Goal: Information Seeking & Learning: Find specific fact

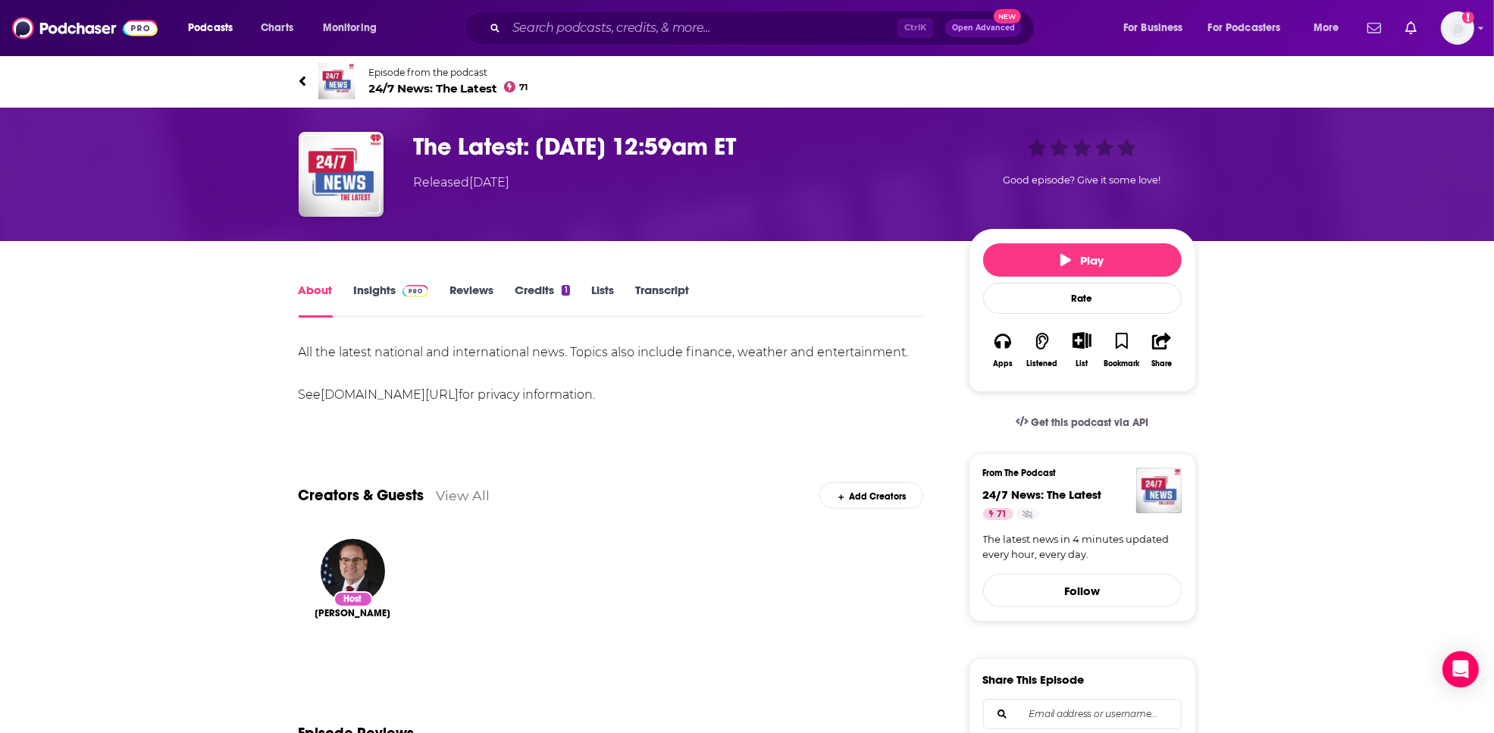
click at [665, 309] on link "Transcript" at bounding box center [662, 300] width 54 height 35
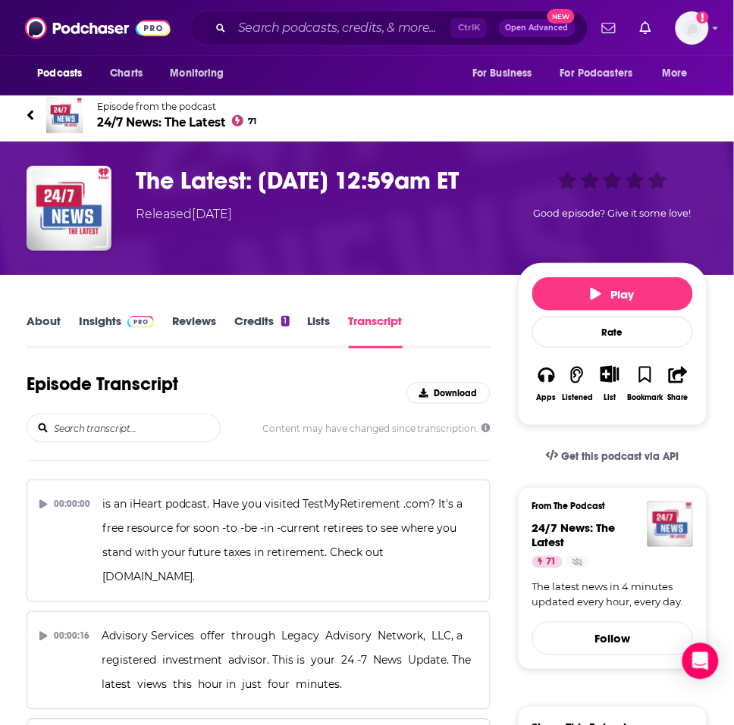
scroll to position [95, 0]
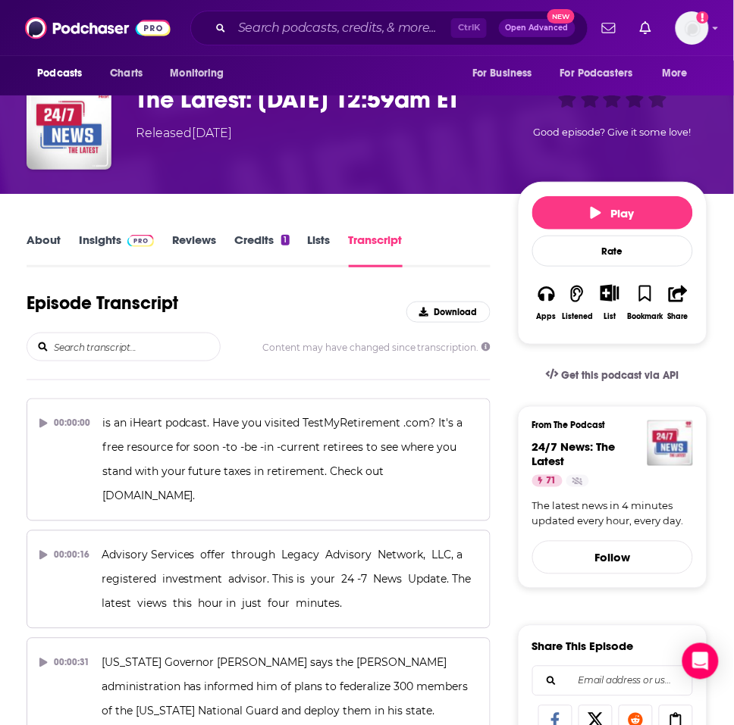
click at [110, 245] on link "Insights" at bounding box center [116, 250] width 75 height 35
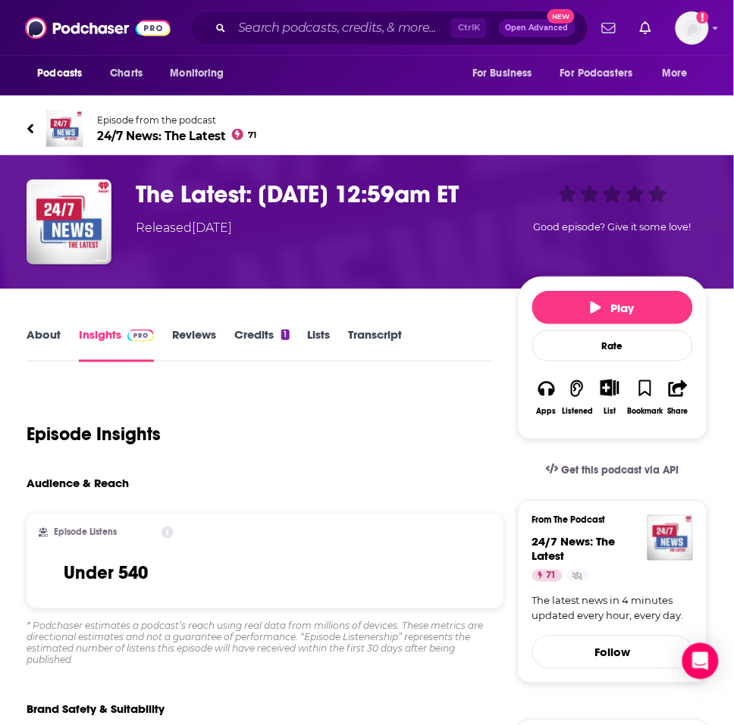
click at [392, 334] on link "Transcript" at bounding box center [376, 344] width 54 height 35
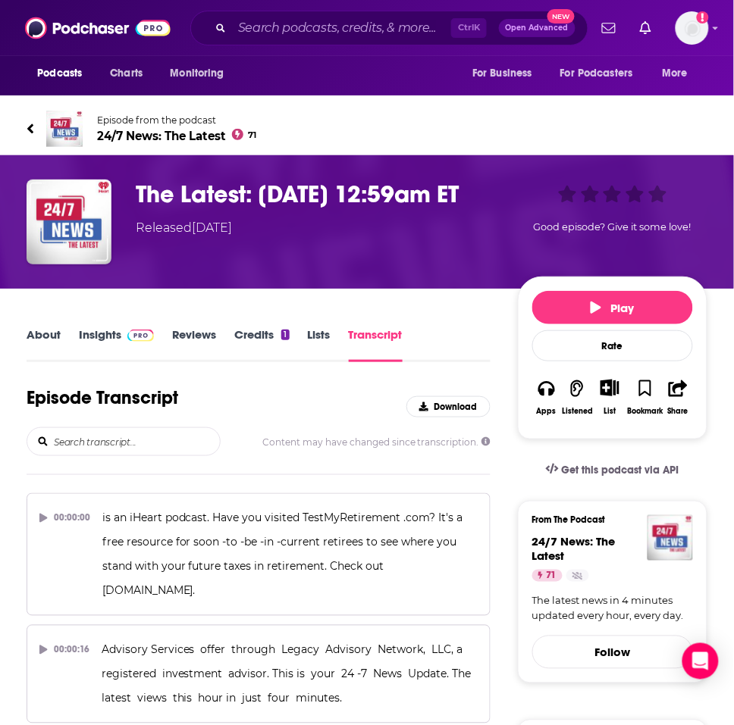
click at [168, 433] on input "search" at bounding box center [136, 441] width 168 height 27
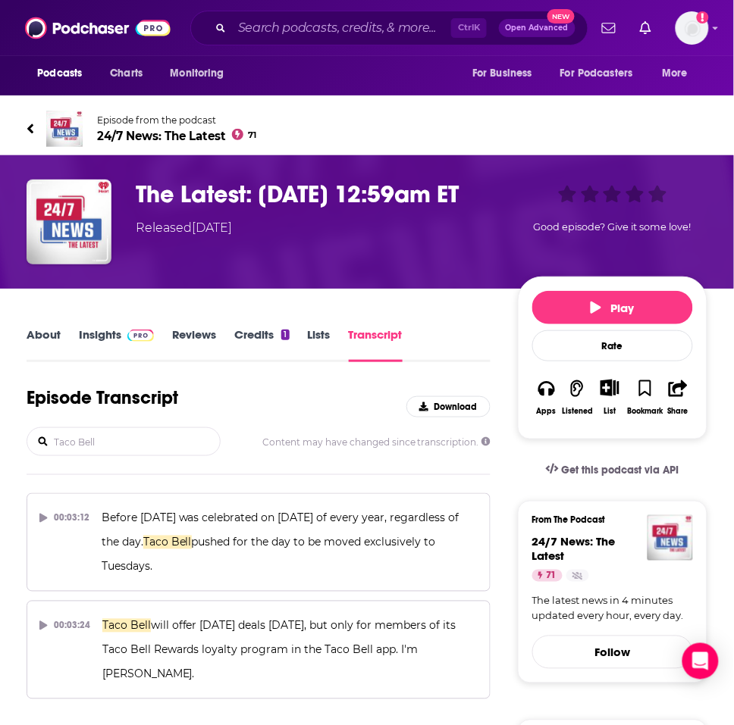
type input "Taco Bell"
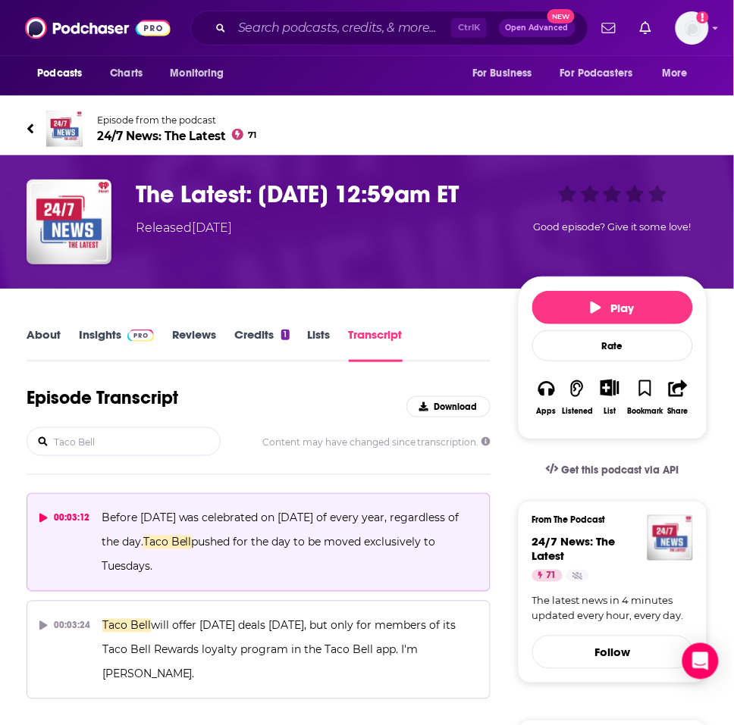
click at [284, 557] on p "Before 2024, National Taco Day was celebrated on October 4th of every year, reg…" at bounding box center [290, 542] width 376 height 73
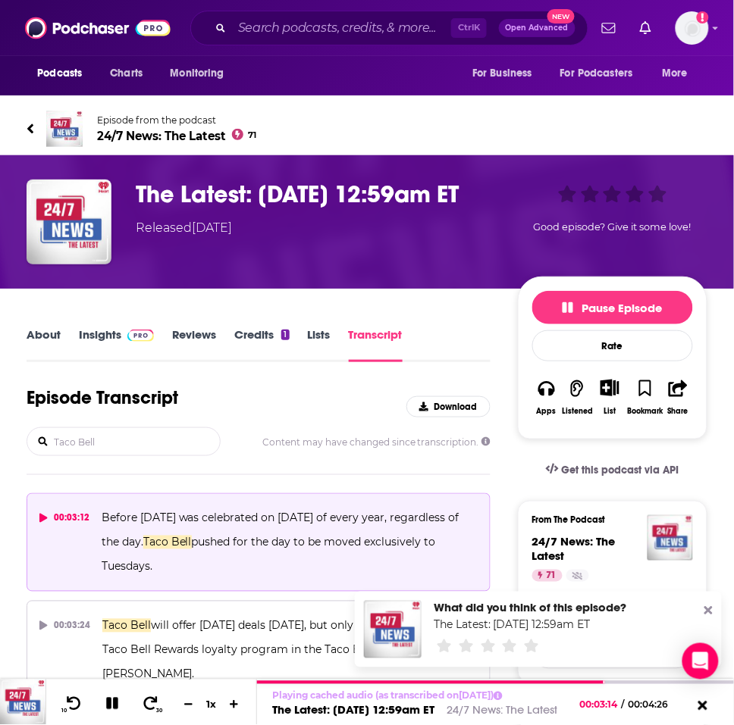
drag, startPoint x: 123, startPoint y: 437, endPoint x: 15, endPoint y: 437, distance: 107.6
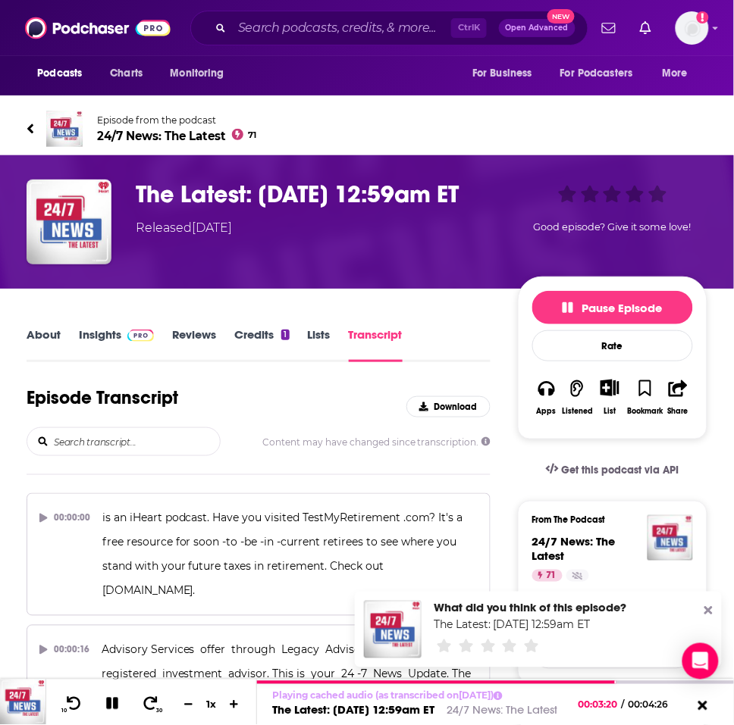
click at [315, 428] on div "Content may have changed since transcription." at bounding box center [259, 442] width 464 height 29
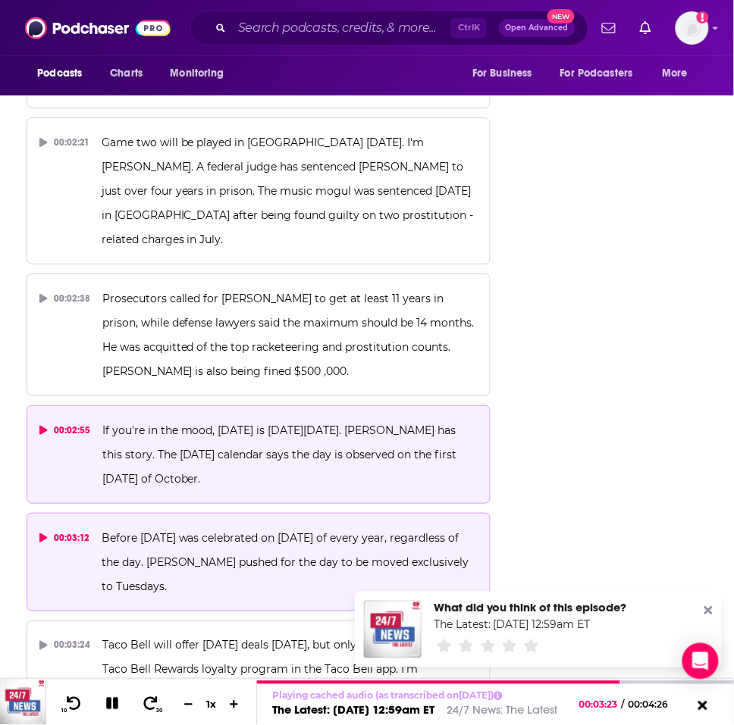
click at [303, 424] on span "If you're in the mood, National Taco Day is on Tuesday, October 7th. Rob Martie…" at bounding box center [281, 455] width 358 height 62
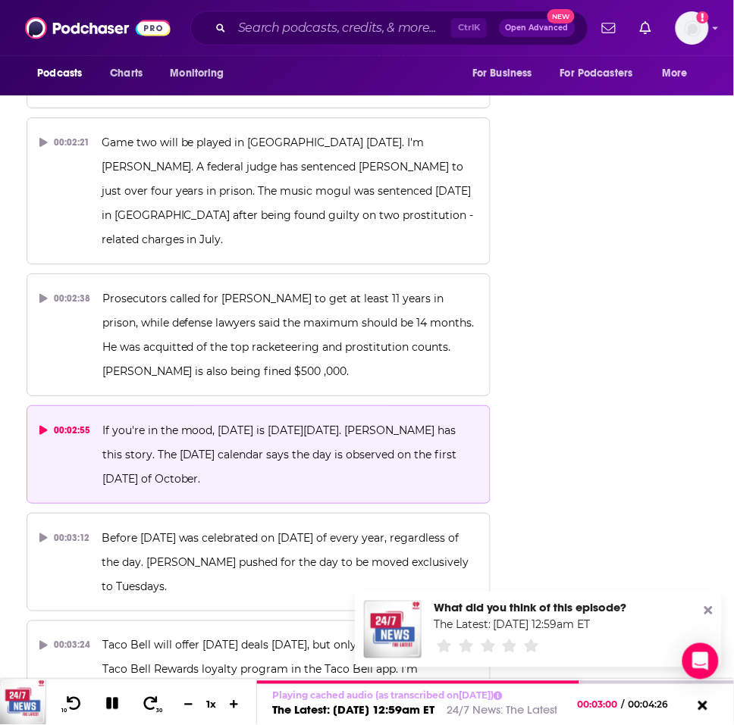
drag, startPoint x: 99, startPoint y: 364, endPoint x: 687, endPoint y: 483, distance: 600.1
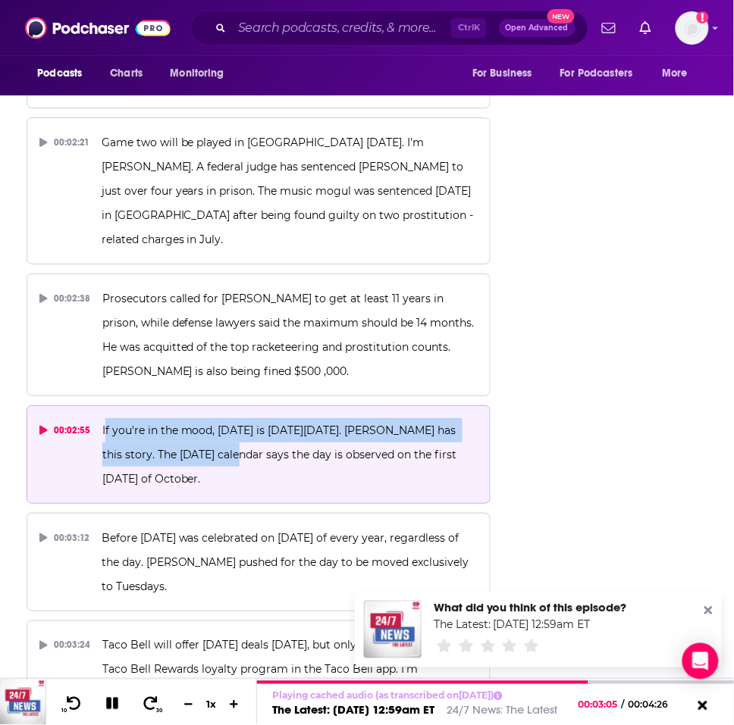
drag, startPoint x: 103, startPoint y: 359, endPoint x: 218, endPoint y: 376, distance: 116.5
click at [218, 418] on p "If you're in the mood, National Taco Day is on Tuesday, October 7th. Rob Martie…" at bounding box center [289, 454] width 375 height 73
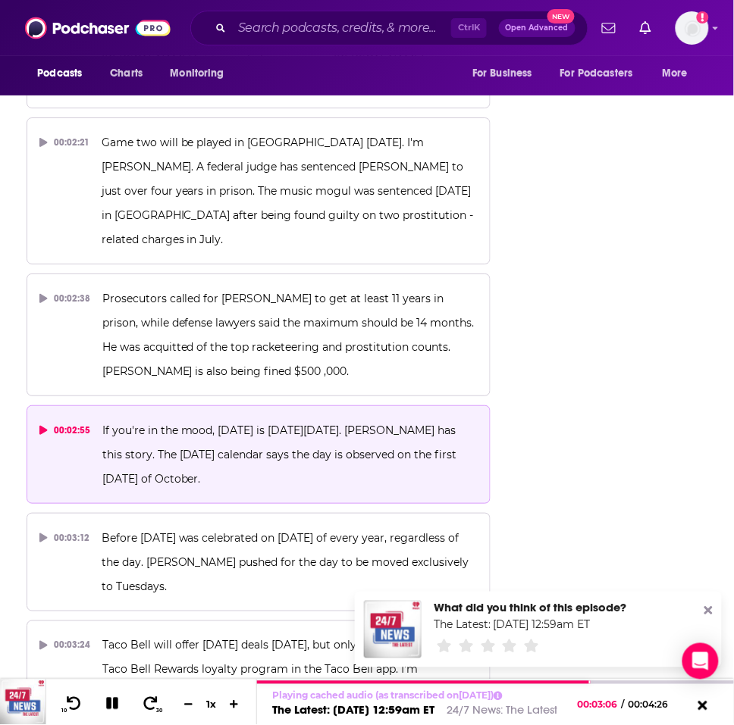
drag, startPoint x: 218, startPoint y: 376, endPoint x: 614, endPoint y: 413, distance: 397.4
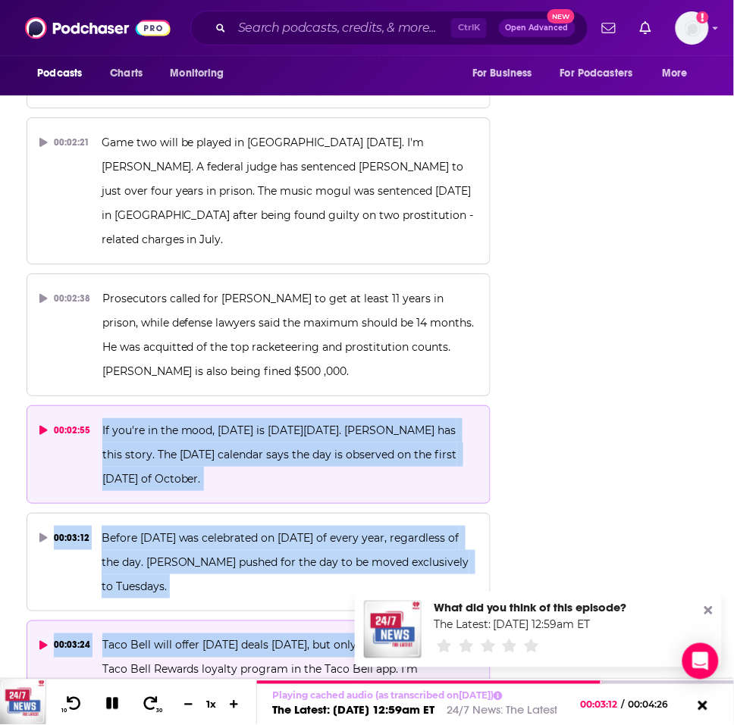
drag, startPoint x: 100, startPoint y: 361, endPoint x: 486, endPoint y: 586, distance: 446.7
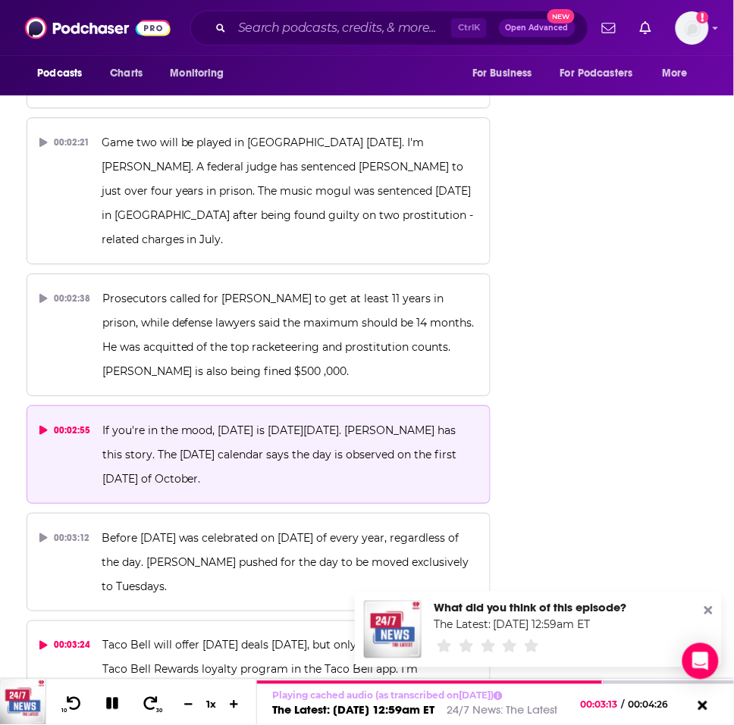
drag, startPoint x: 486, startPoint y: 586, endPoint x: 713, endPoint y: 615, distance: 228.5
click at [713, 615] on div "What did you think of this episode? The Latest: 10/05/2025 12:59am ET" at bounding box center [538, 630] width 367 height 76
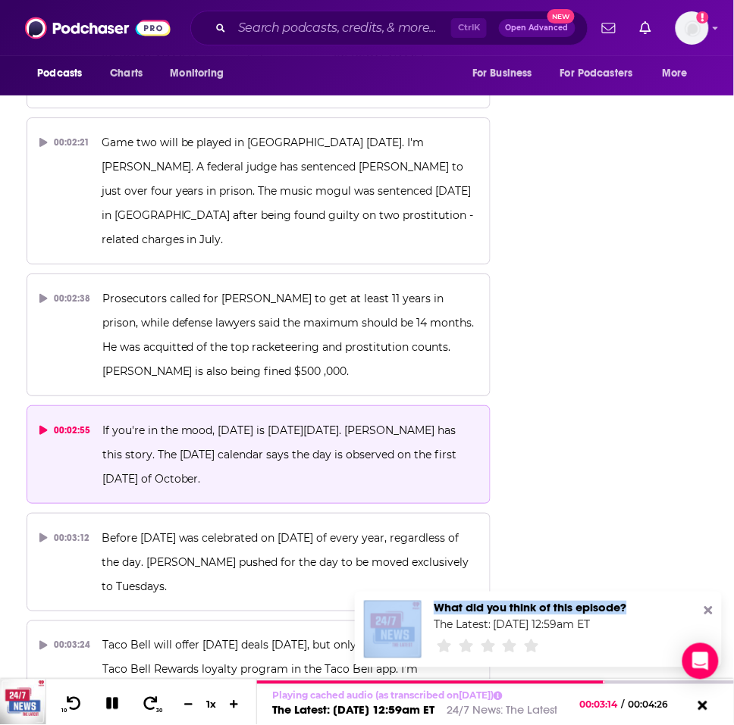
drag, startPoint x: 713, startPoint y: 615, endPoint x: 703, endPoint y: 612, distance: 10.3
click at [703, 612] on div "What did you think of this episode? The Latest: 10/05/2025 12:59am ET" at bounding box center [538, 630] width 367 height 76
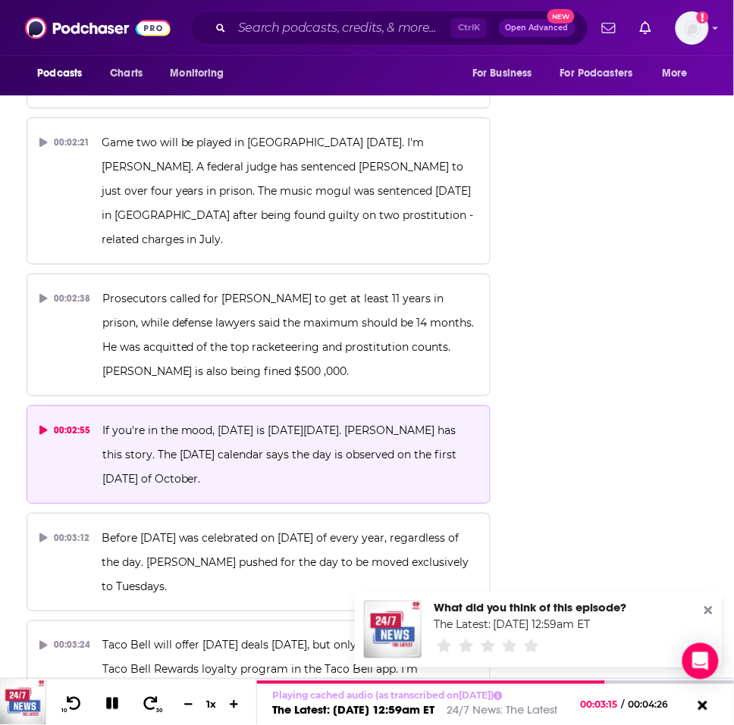
click at [707, 615] on icon at bounding box center [708, 611] width 8 height 12
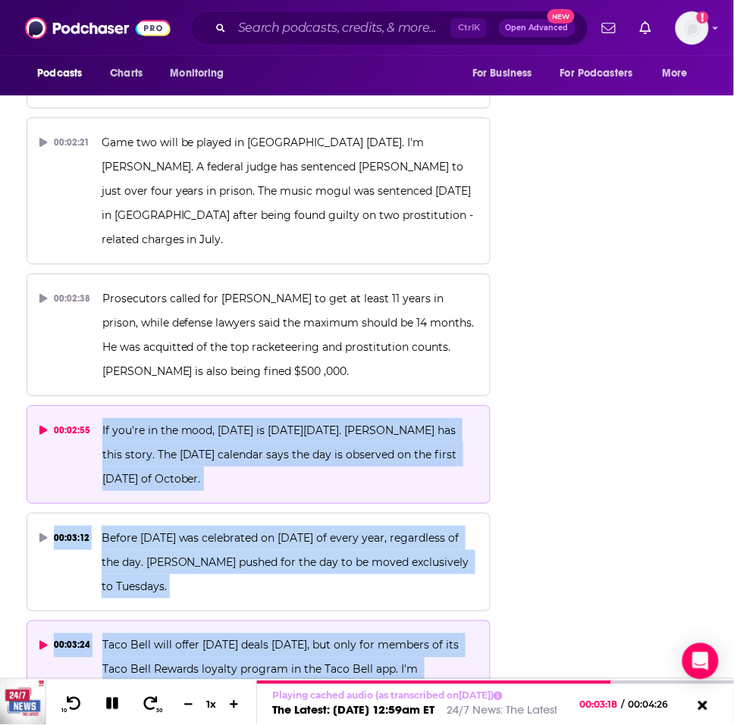
drag, startPoint x: 102, startPoint y: 362, endPoint x: 479, endPoint y: 604, distance: 447.6
copy div "If you're in the mood, National Taco Day is on Tuesday, October 7th. Rob Martie…"
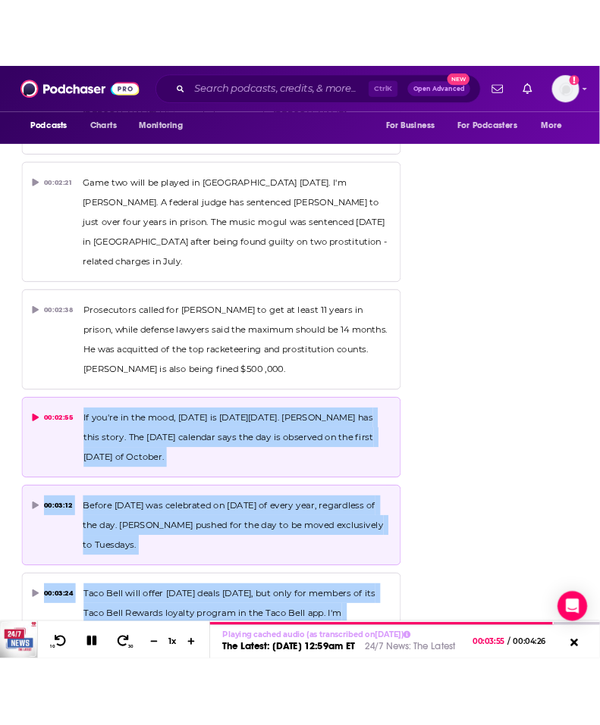
scroll to position [2177, 0]
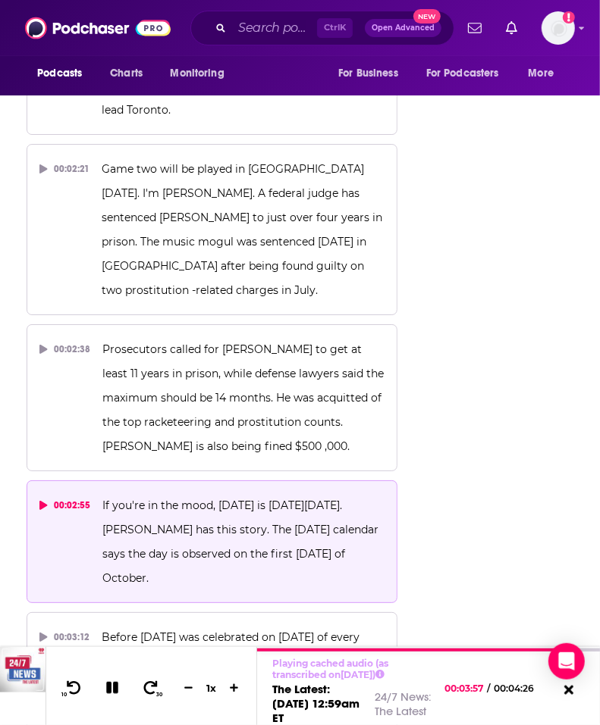
drag, startPoint x: 486, startPoint y: 387, endPoint x: 483, endPoint y: 432, distance: 45.6
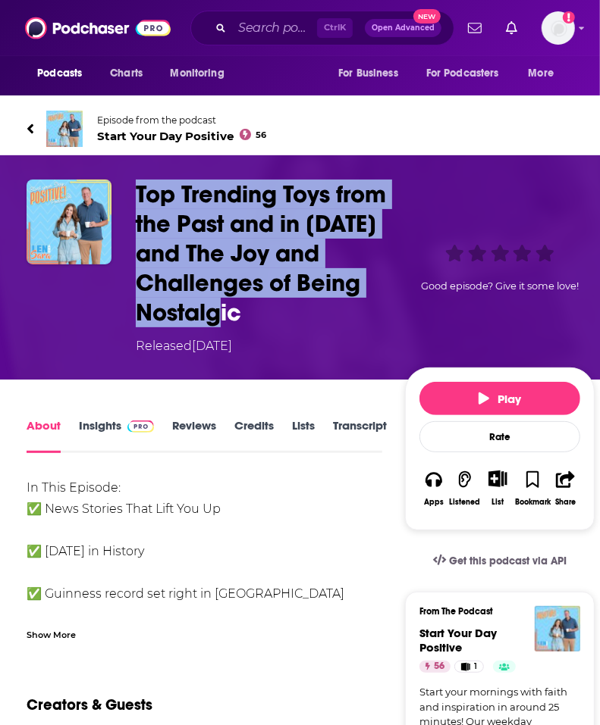
drag, startPoint x: 241, startPoint y: 315, endPoint x: 140, endPoint y: 197, distance: 155.4
click at [140, 197] on h1 "Top Trending Toys from the Past and in [DATE] and The Joy and Challenges of Bei…" at bounding box center [267, 254] width 263 height 148
copy h1 "Top Trending Toys from the Past and in [DATE] and The Joy and Challenges of Bei…"
click at [104, 326] on div "Top Trending Toys from the Past and in [DATE] and The Joy and Challenges of Bei…" at bounding box center [311, 268] width 568 height 176
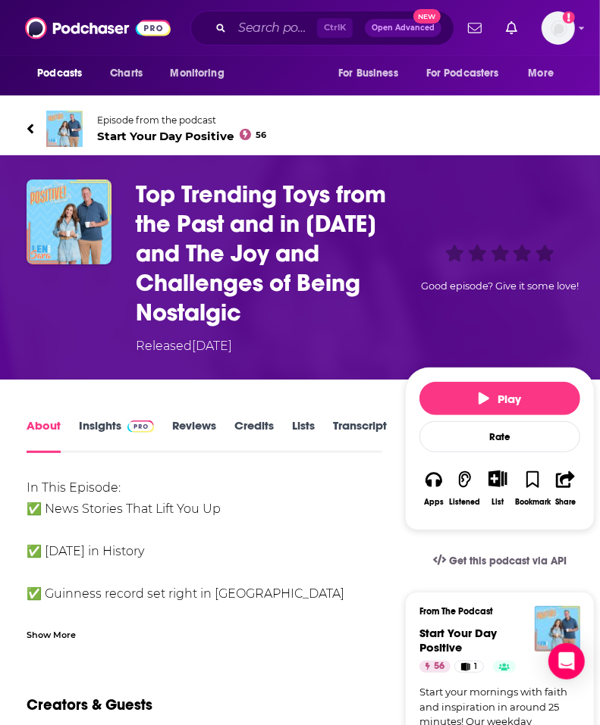
scroll to position [95, 0]
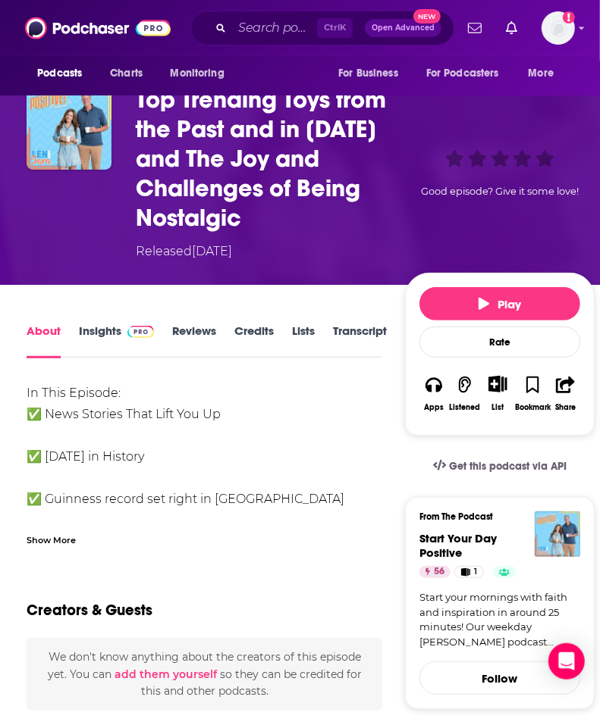
drag, startPoint x: 81, startPoint y: 328, endPoint x: 77, endPoint y: 338, distance: 10.6
click at [81, 328] on link "Insights" at bounding box center [116, 341] width 75 height 35
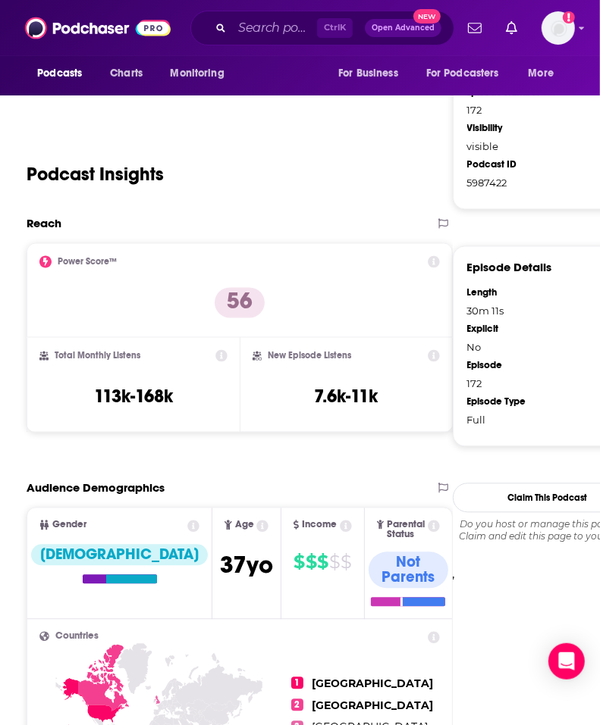
scroll to position [1137, 0]
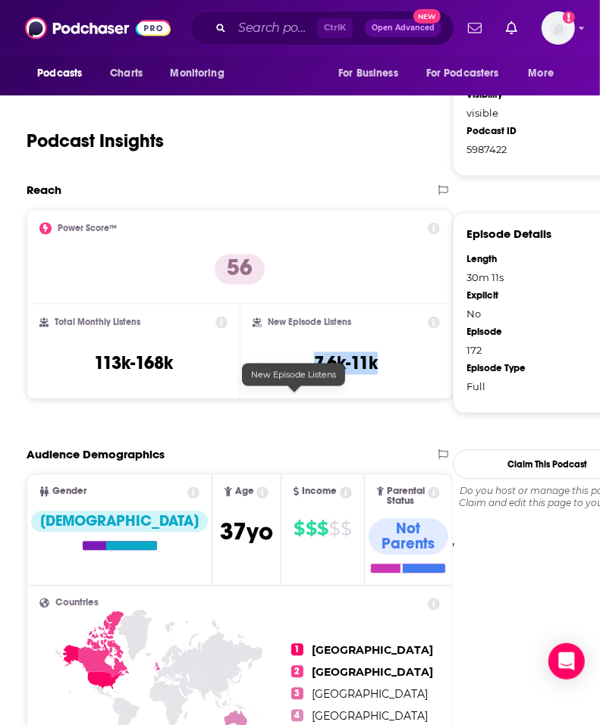
drag, startPoint x: 258, startPoint y: 399, endPoint x: 330, endPoint y: 412, distance: 73.0
click at [330, 387] on div "New Episode Listens 7.6k-11k" at bounding box center [345, 352] width 187 height 70
copy h3 "7.6k-11k"
click at [247, 171] on div "Podcast Insights" at bounding box center [239, 132] width 425 height 77
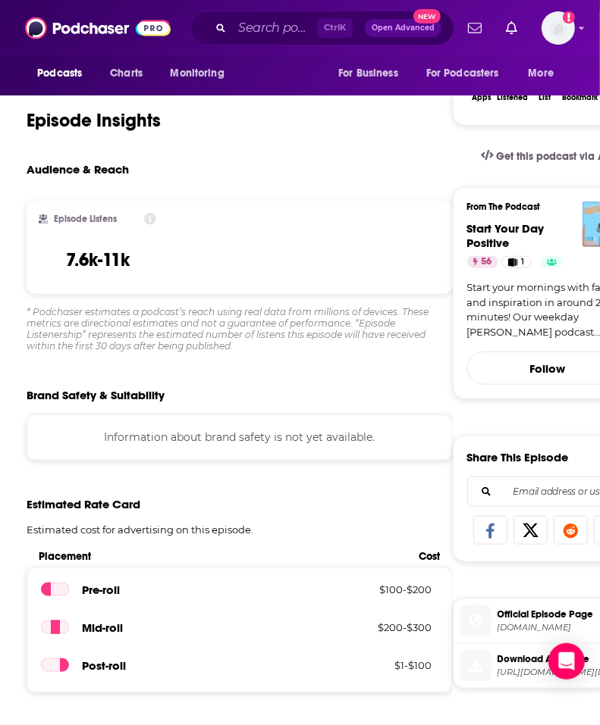
scroll to position [0, 0]
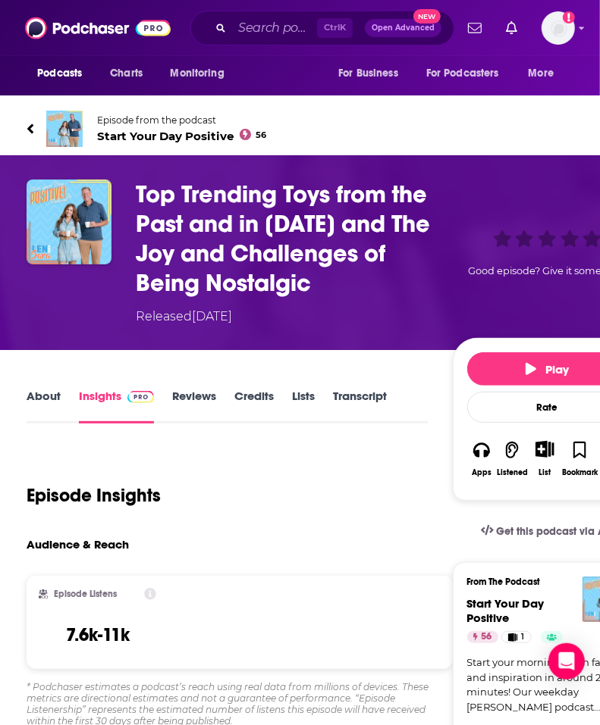
click at [341, 424] on link "Transcript" at bounding box center [360, 406] width 54 height 35
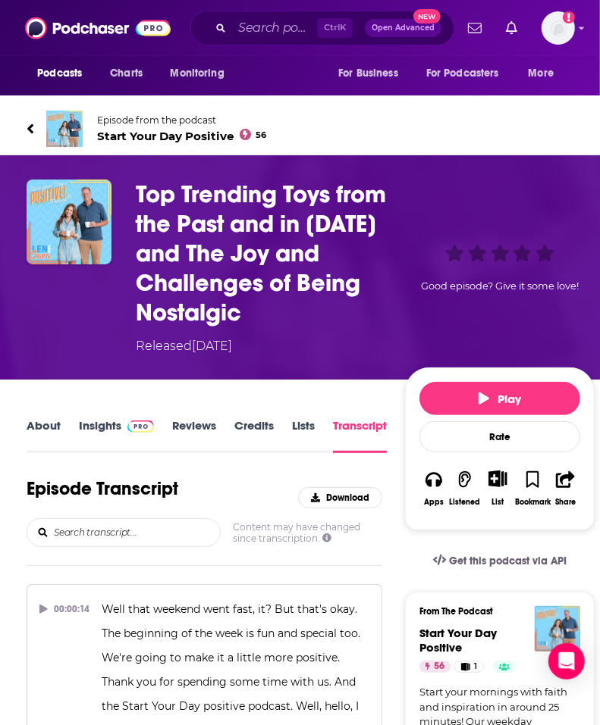
scroll to position [3905, 0]
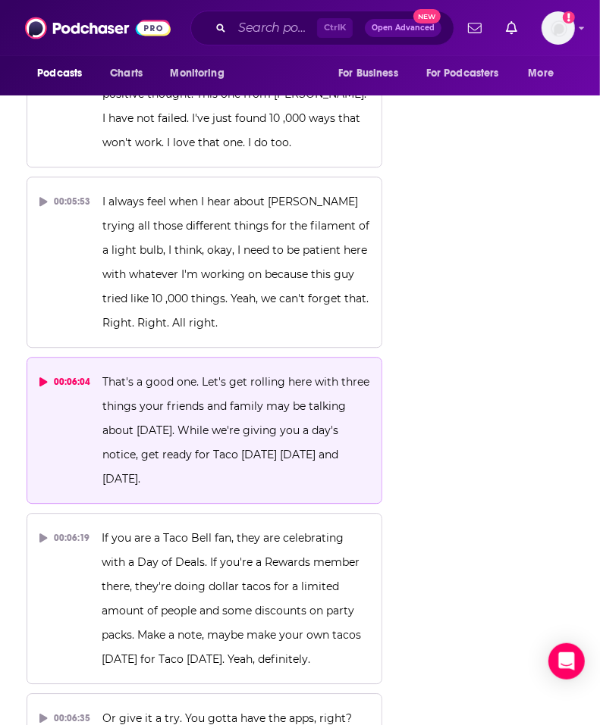
drag, startPoint x: 168, startPoint y: 332, endPoint x: 201, endPoint y: 388, distance: 65.3
click at [201, 388] on p "That's a good one. Let's get rolling here with three things your friends and fa…" at bounding box center [236, 430] width 268 height 121
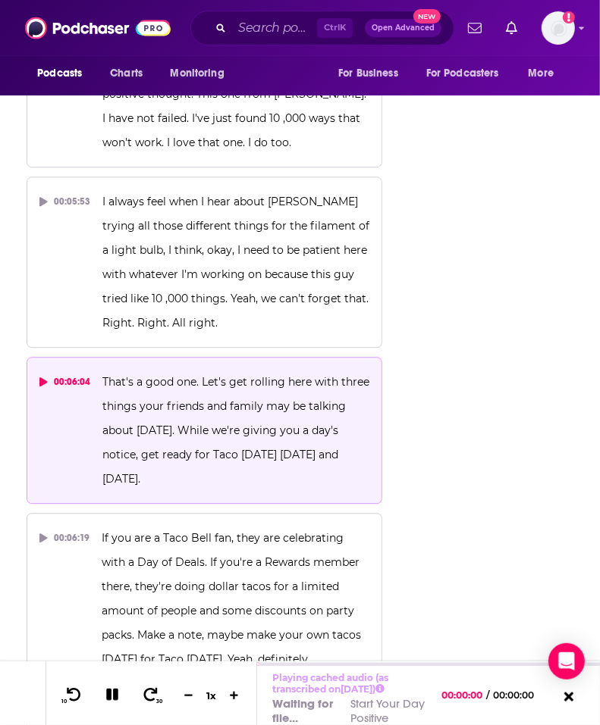
copy span "While we're giving you a day's notice, get ready for Taco [DATE] [DATE] and [DA…"
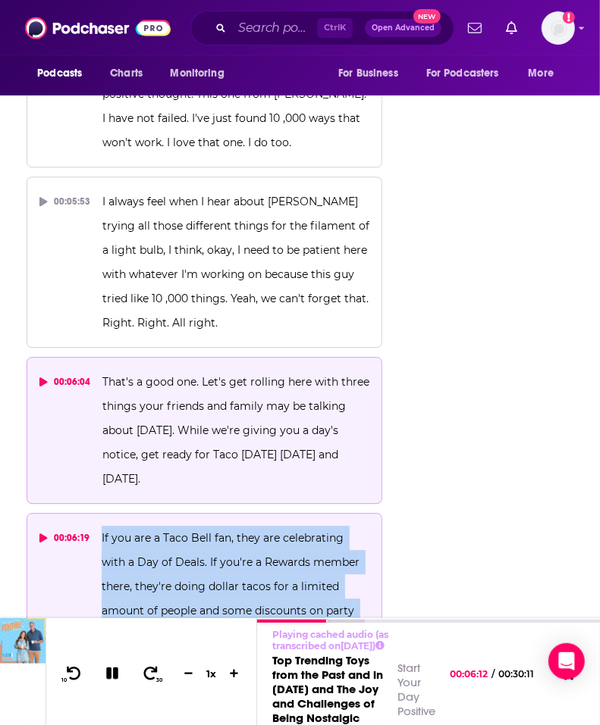
drag, startPoint x: 100, startPoint y: 444, endPoint x: 331, endPoint y: 523, distance: 244.3
click at [331, 531] on span "If you are a Taco Bell fan, they are celebrating with a Day of Deals. If you're…" at bounding box center [233, 598] width 262 height 135
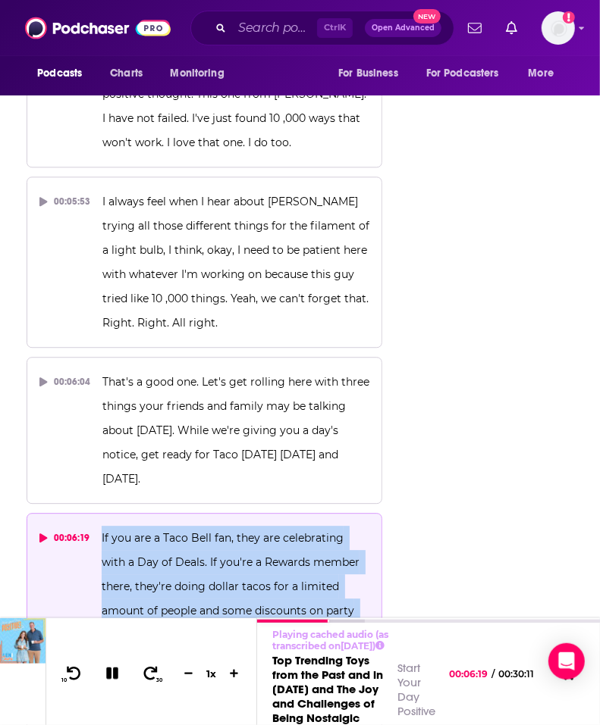
copy span "If you are a Taco Bell fan, they are celebrating with a Day of Deals. If you're…"
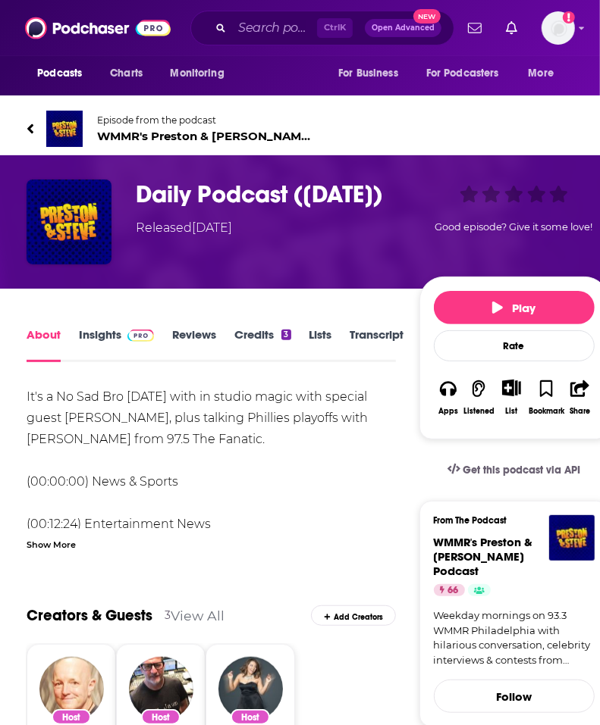
drag, startPoint x: 406, startPoint y: 202, endPoint x: 143, endPoint y: 199, distance: 263.8
click at [143, 199] on h1 "Daily Podcast ([DATE])" at bounding box center [274, 195] width 277 height 30
copy h1 "Daily Podcast ([DATE])"
click at [99, 339] on link "Insights" at bounding box center [116, 344] width 75 height 35
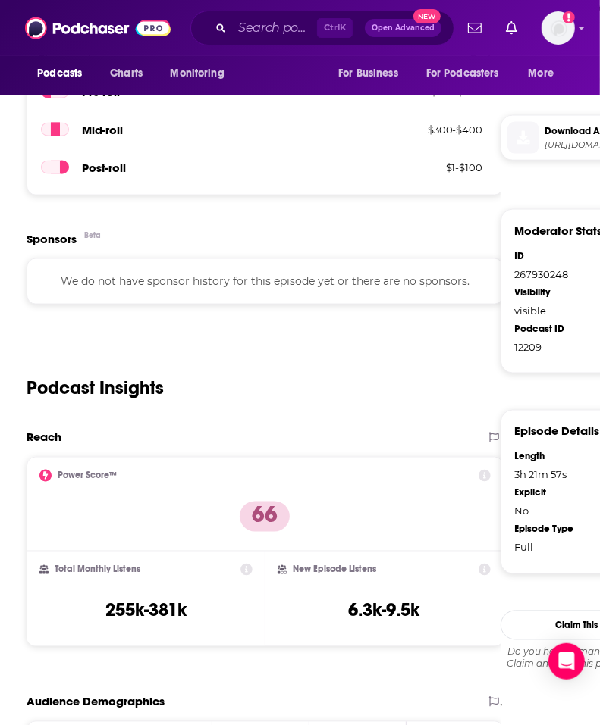
scroll to position [1042, 0]
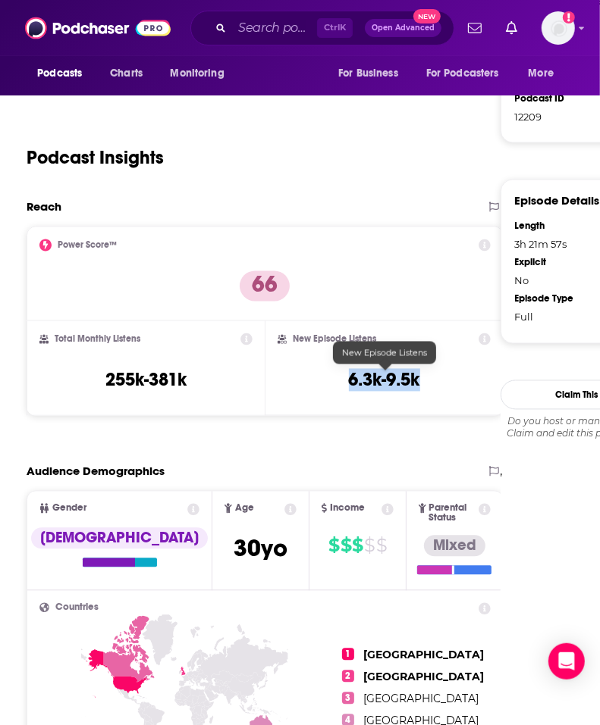
drag, startPoint x: 339, startPoint y: 381, endPoint x: 449, endPoint y: 384, distance: 110.7
click at [449, 384] on div "New Episode Listens 6.3k-9.5k" at bounding box center [383, 369] width 212 height 70
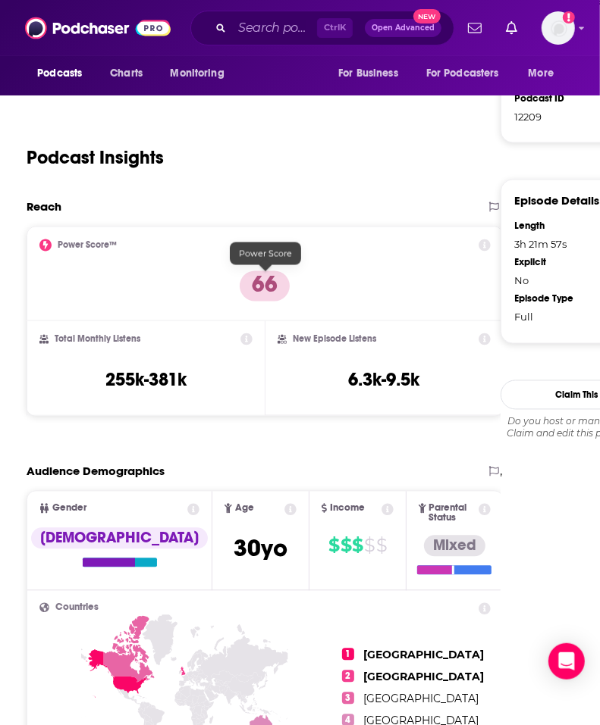
click at [317, 206] on div "Reach" at bounding box center [250, 207] width 446 height 14
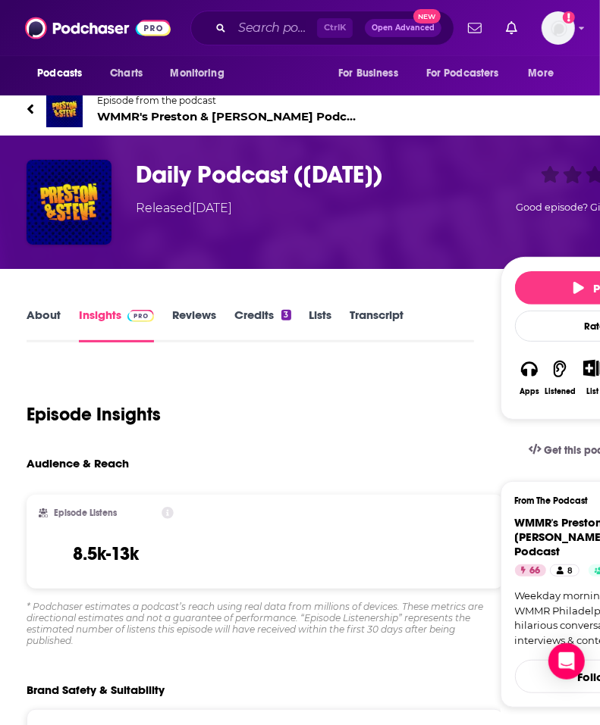
scroll to position [0, 0]
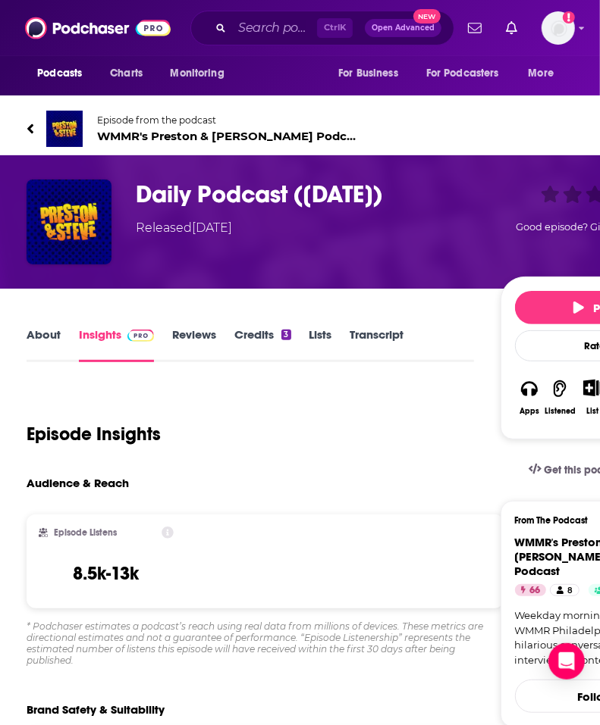
click at [384, 328] on link "Transcript" at bounding box center [377, 344] width 54 height 35
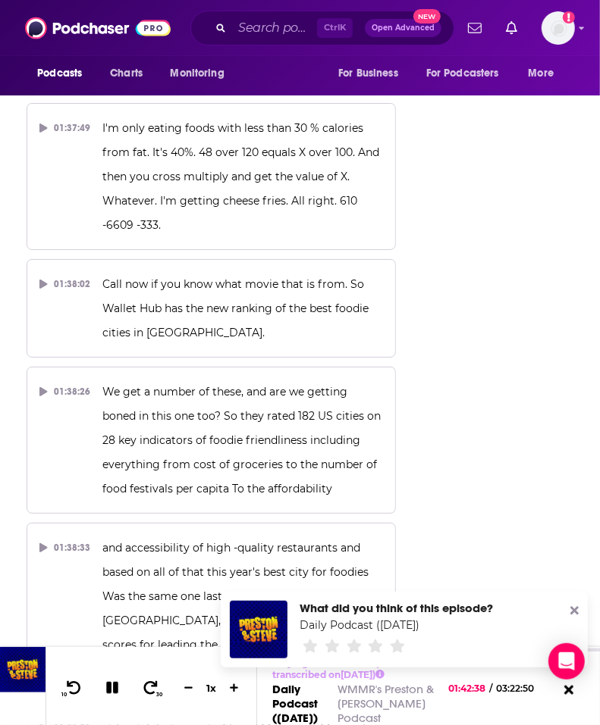
drag, startPoint x: 330, startPoint y: 315, endPoint x: 312, endPoint y: 377, distance: 65.5
copy span "All right, so thanks to a long -awaited collab between salt and straw, which I …"
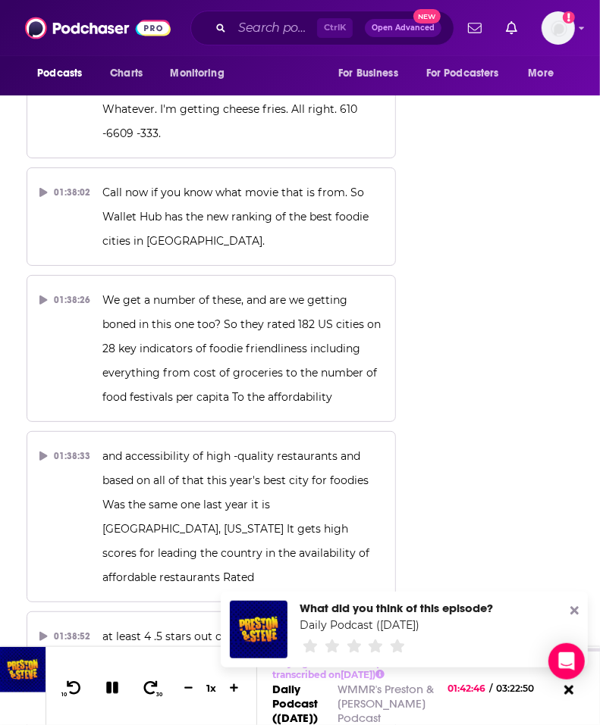
scroll to position [64775, 0]
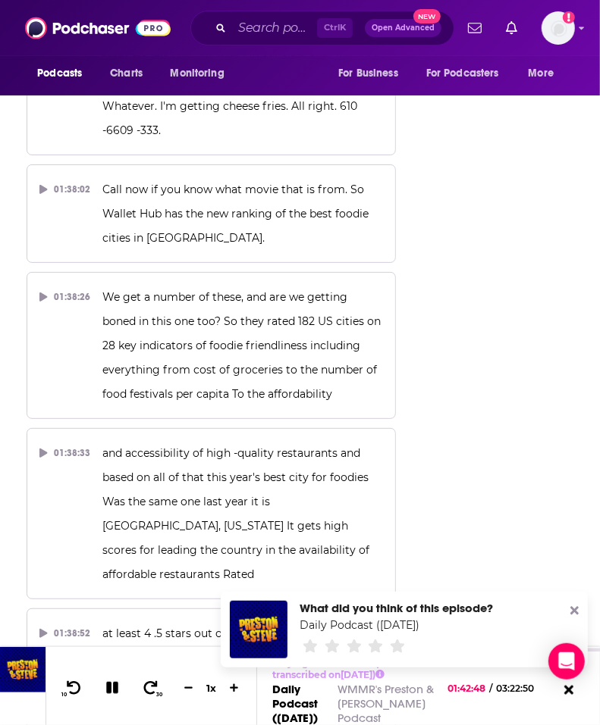
drag, startPoint x: 99, startPoint y: 349, endPoint x: 183, endPoint y: 354, distance: 84.3
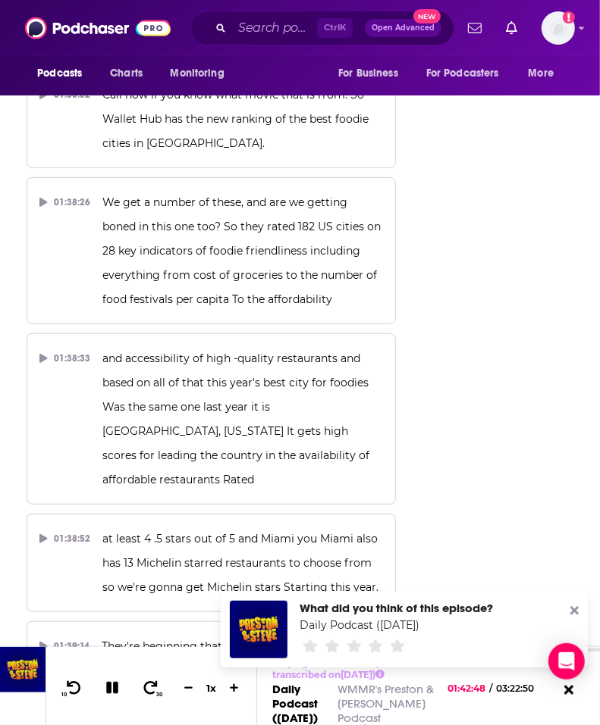
scroll to position [64965, 0]
